Goal: Communication & Community: Participate in discussion

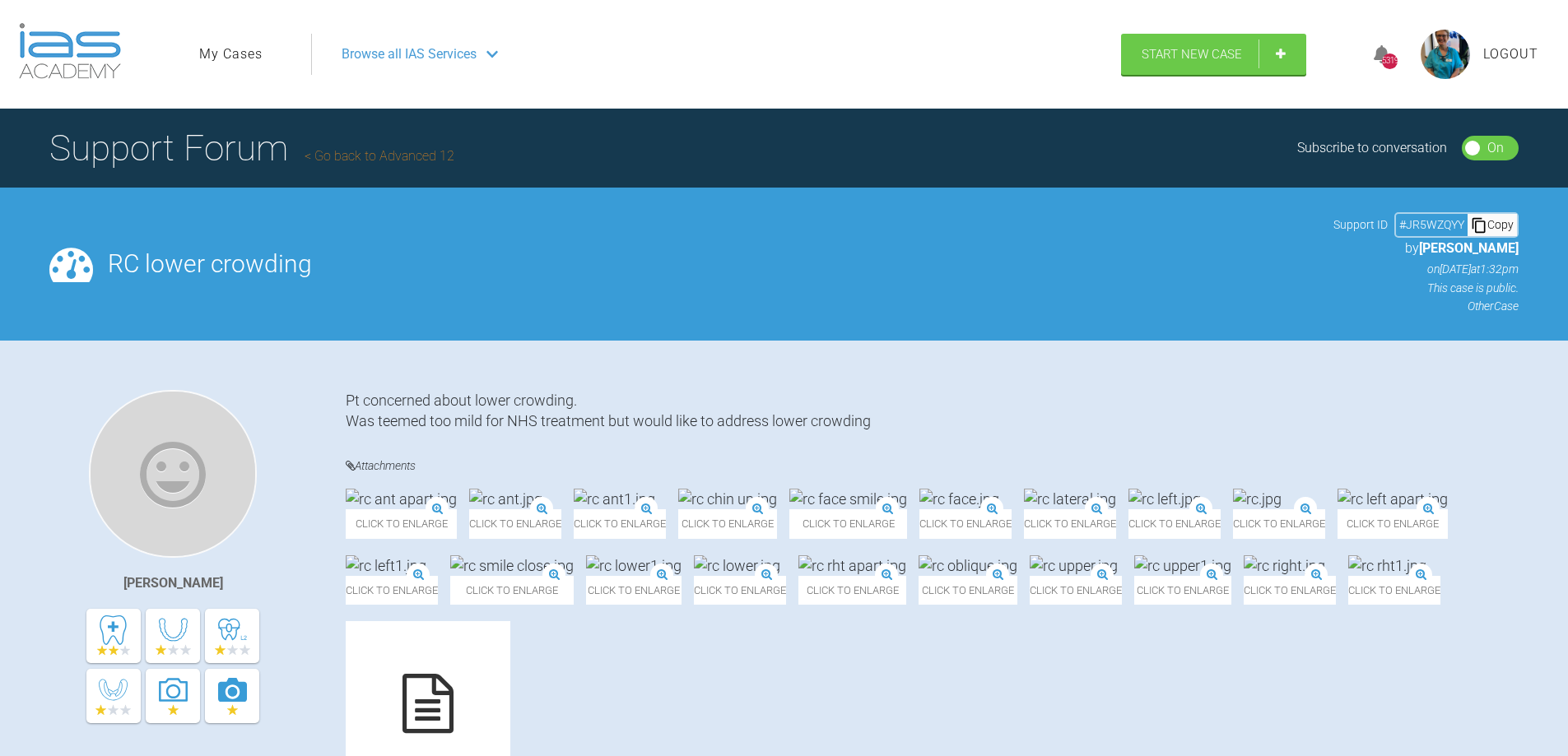
click at [404, 54] on span "Browse all IAS Services" at bounding box center [409, 54] width 135 height 21
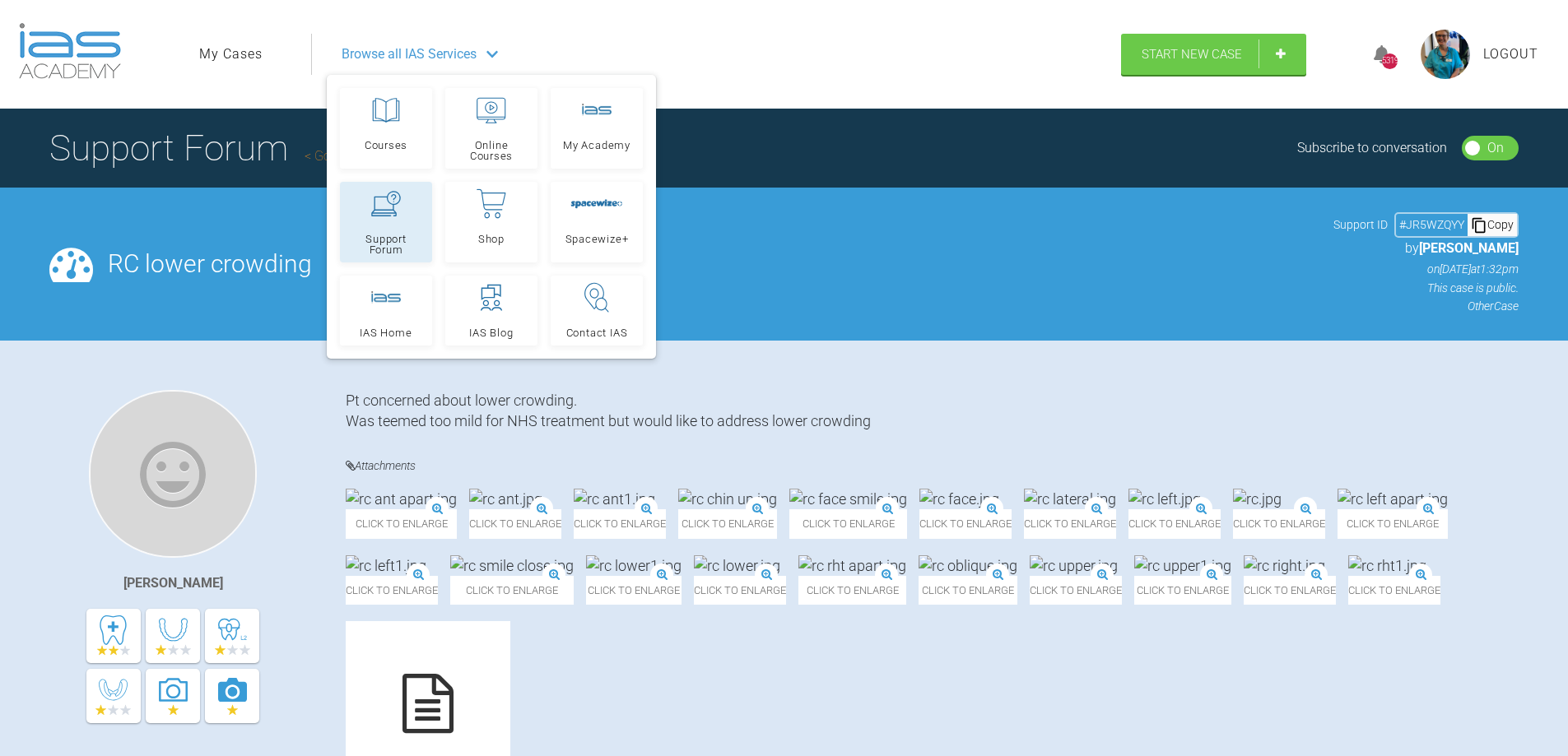
click at [383, 239] on span "Support Forum" at bounding box center [385, 244] width 77 height 21
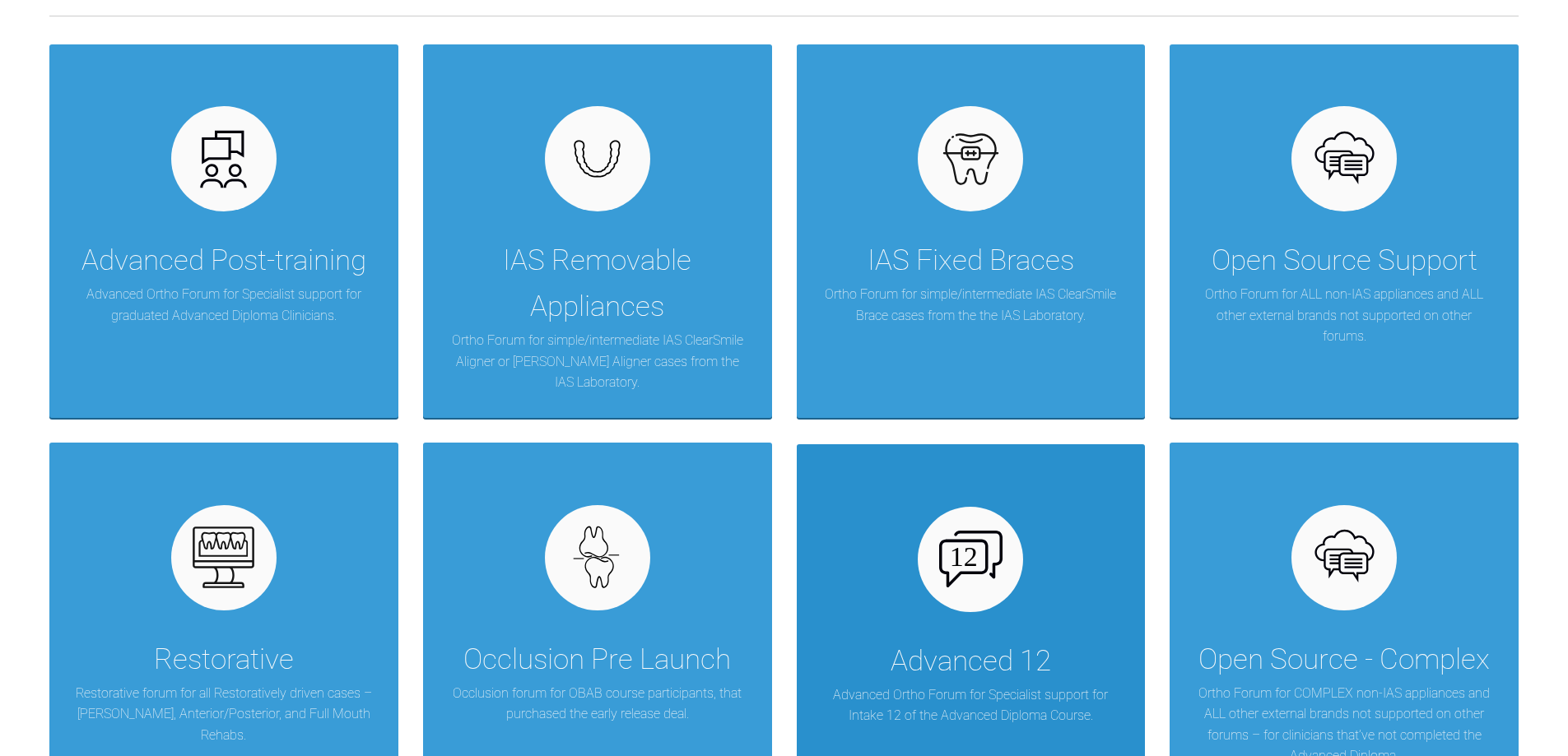
click at [932, 622] on div "Advanced 12 Advanced Ortho Forum for Specialist support for Intake 12 of the Ad…" at bounding box center [971, 631] width 349 height 374
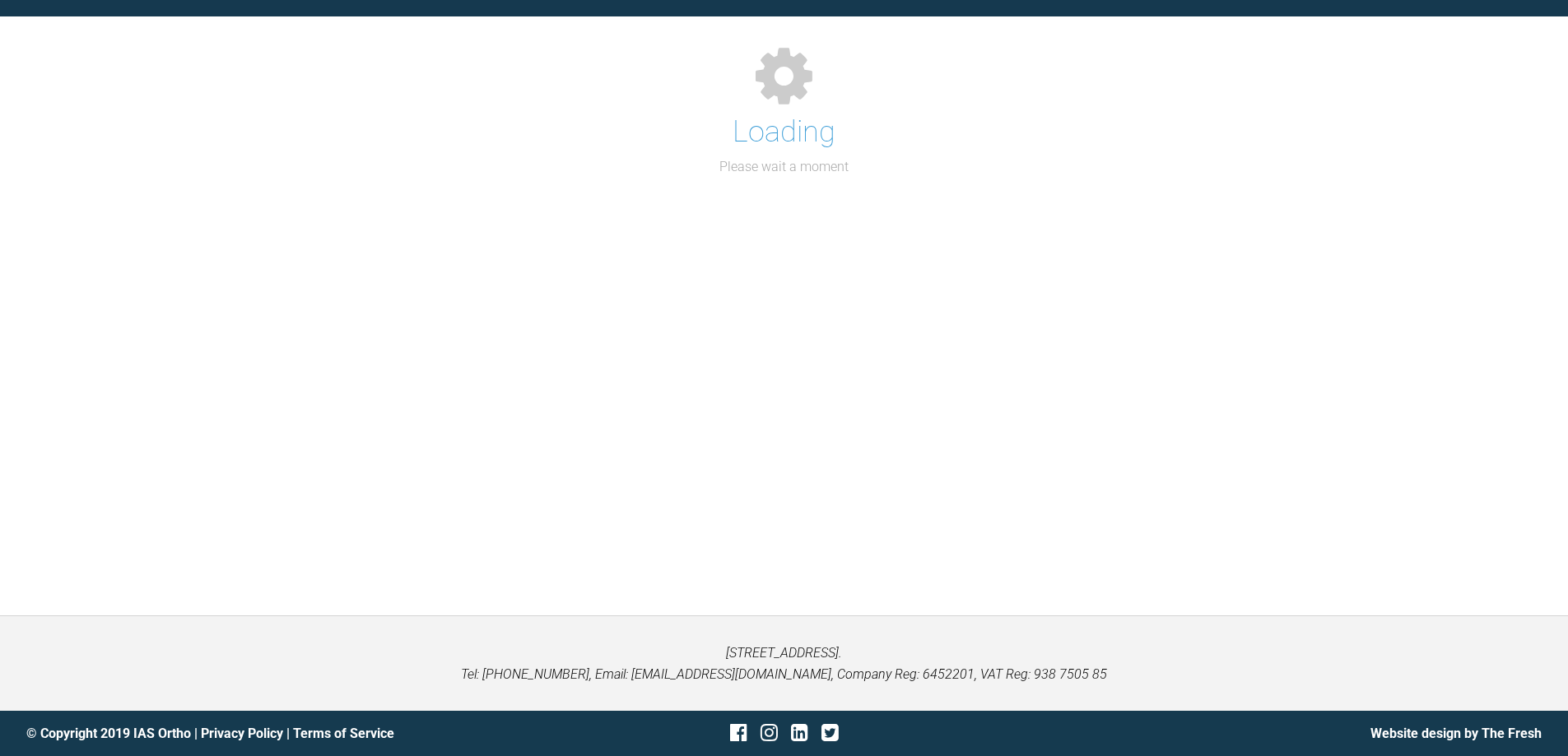
scroll to position [329, 0]
